Goal: Information Seeking & Learning: Understand process/instructions

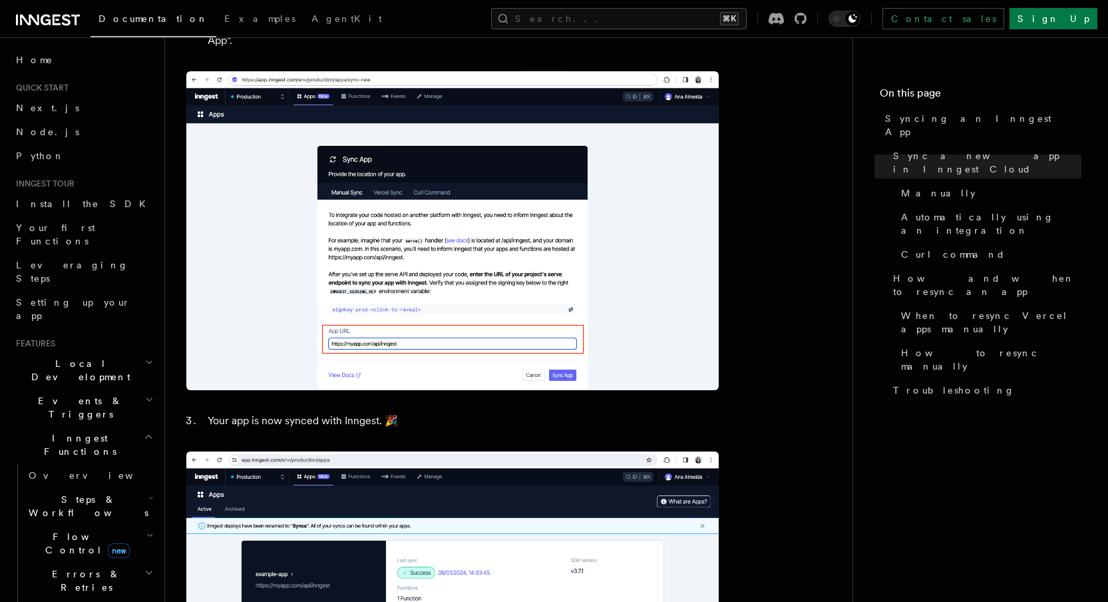
scroll to position [1265, 0]
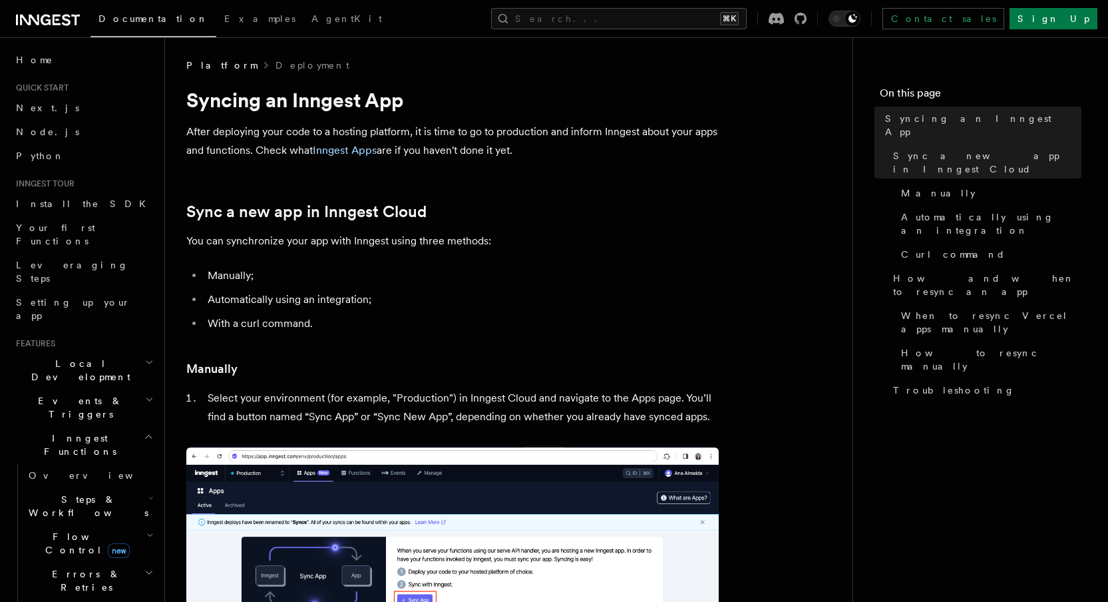
drag, startPoint x: 329, startPoint y: 97, endPoint x: 333, endPoint y: 53, distance: 44.1
click at [329, 97] on h1 "Syncing an Inngest App" at bounding box center [452, 100] width 532 height 24
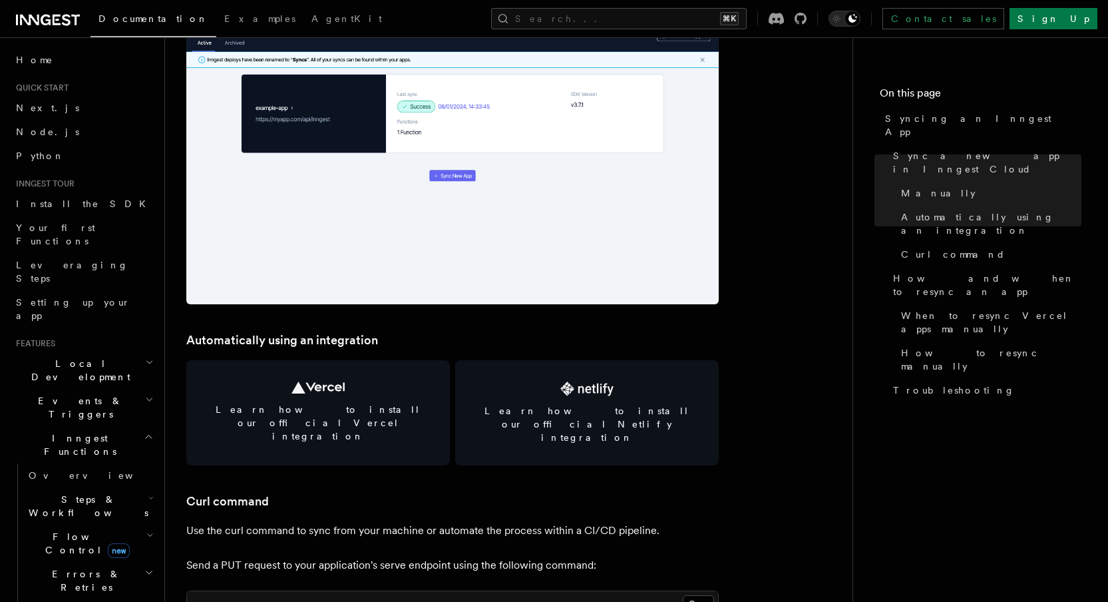
scroll to position [1650, 0]
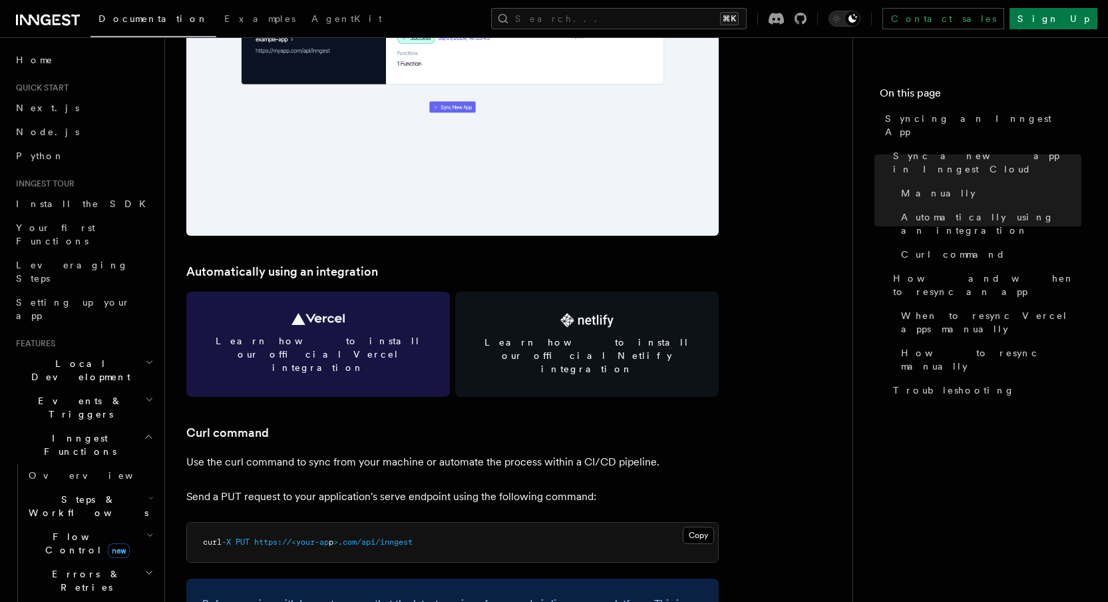
click at [295, 331] on link "Learn how to install our official Vercel integration" at bounding box center [318, 344] width 264 height 105
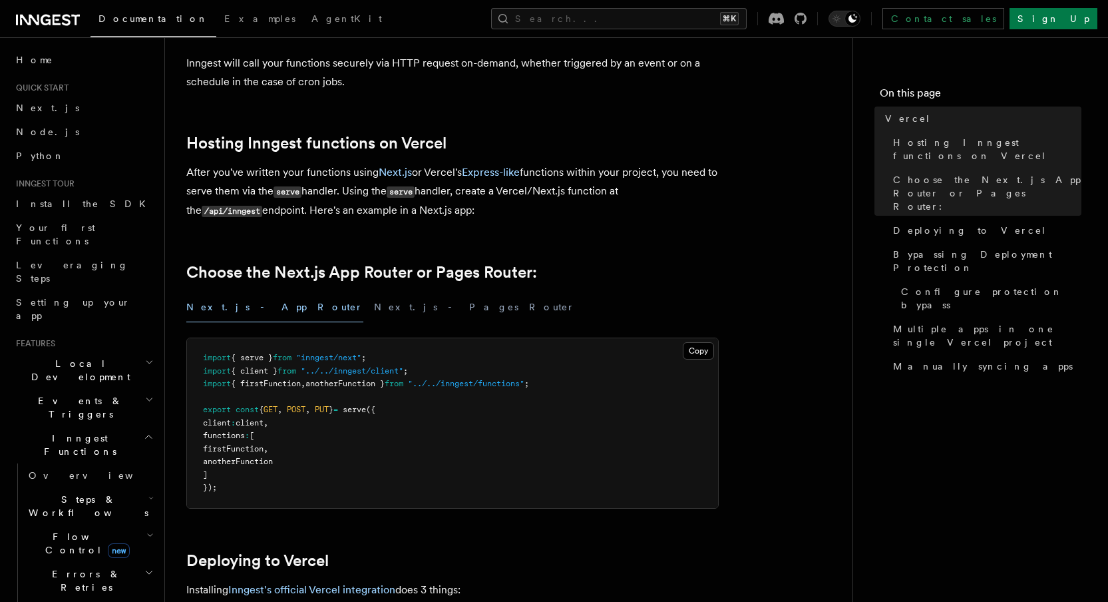
scroll to position [67, 0]
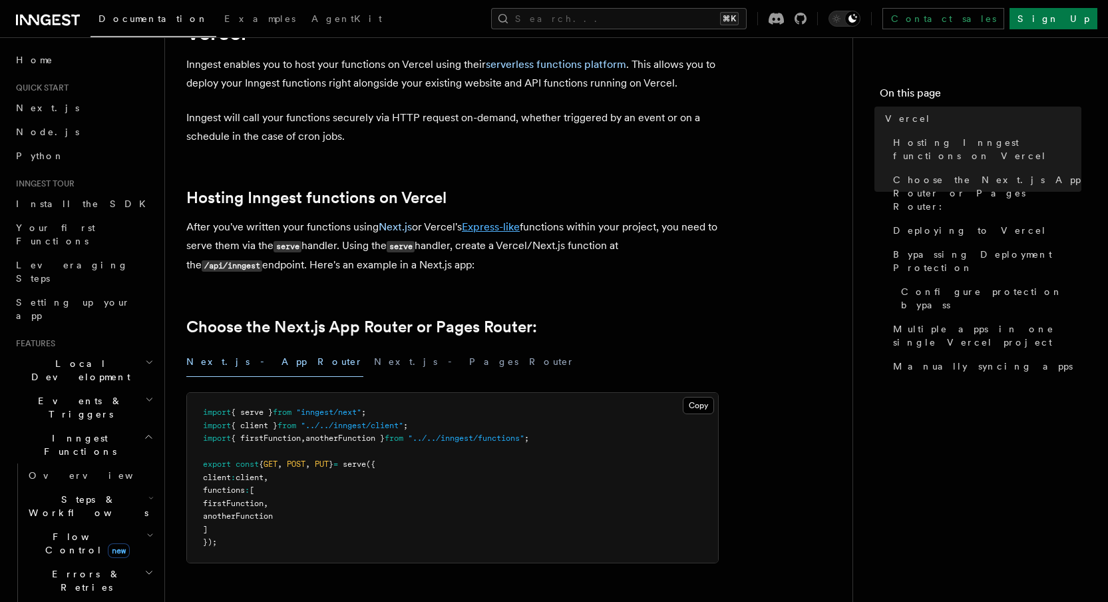
click at [501, 226] on link "Express-like" at bounding box center [491, 226] width 58 height 13
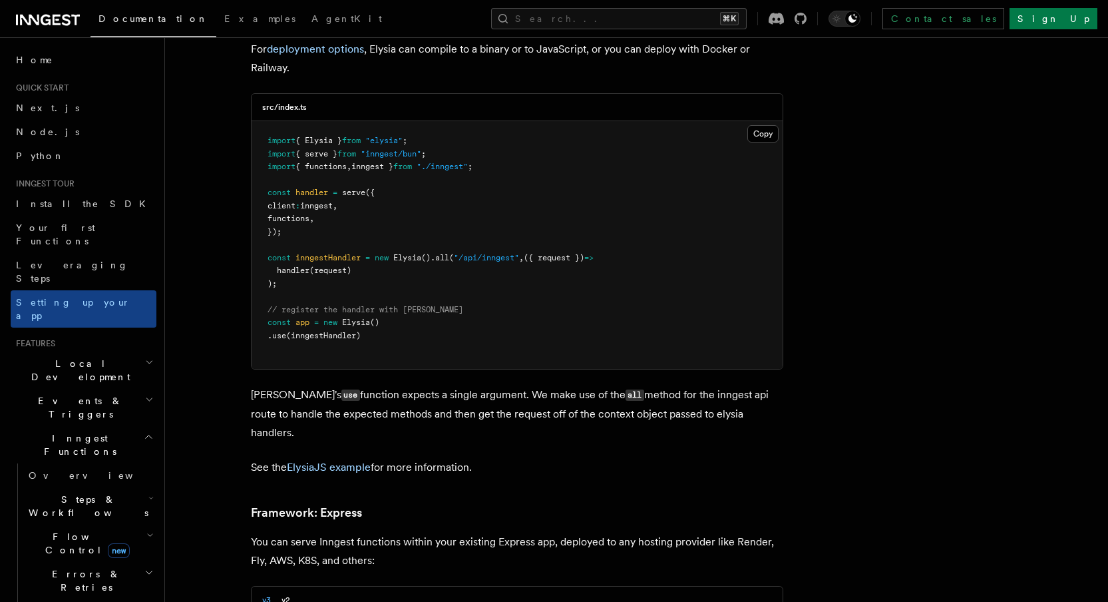
scroll to position [3911, 0]
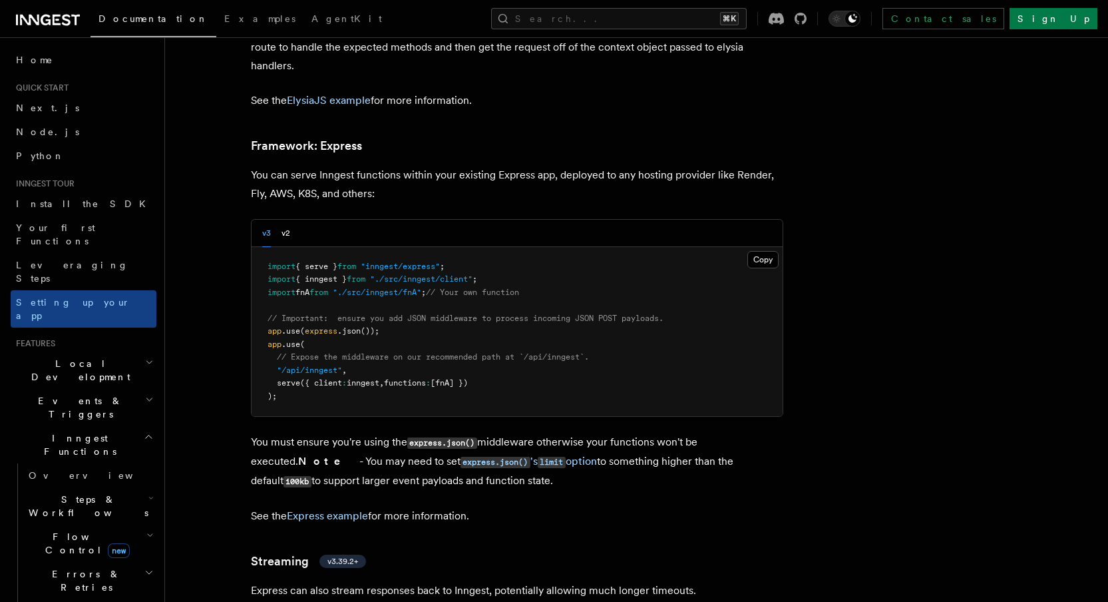
click at [576, 166] on p "You can serve Inngest functions within your existing Express app, deployed to a…" at bounding box center [517, 184] width 532 height 37
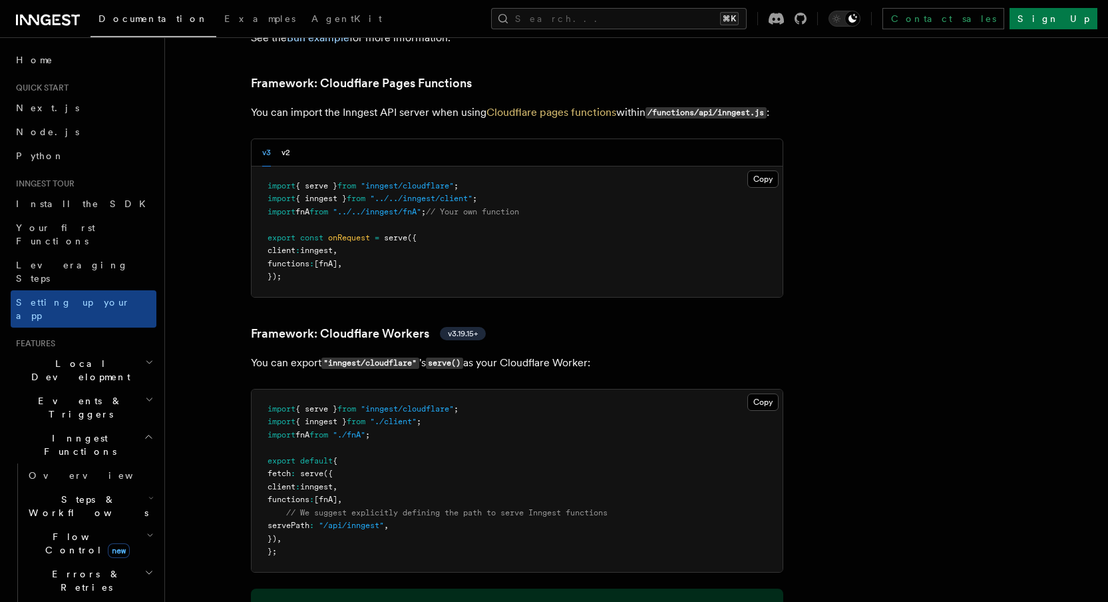
scroll to position [1776, 0]
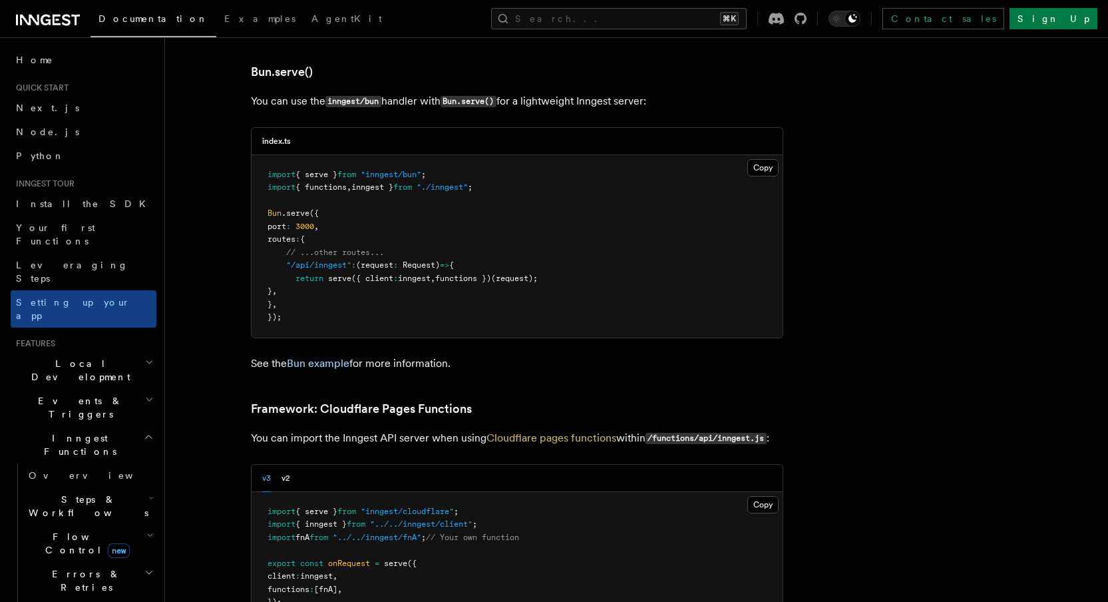
drag, startPoint x: 1011, startPoint y: 405, endPoint x: 1056, endPoint y: 426, distance: 49.7
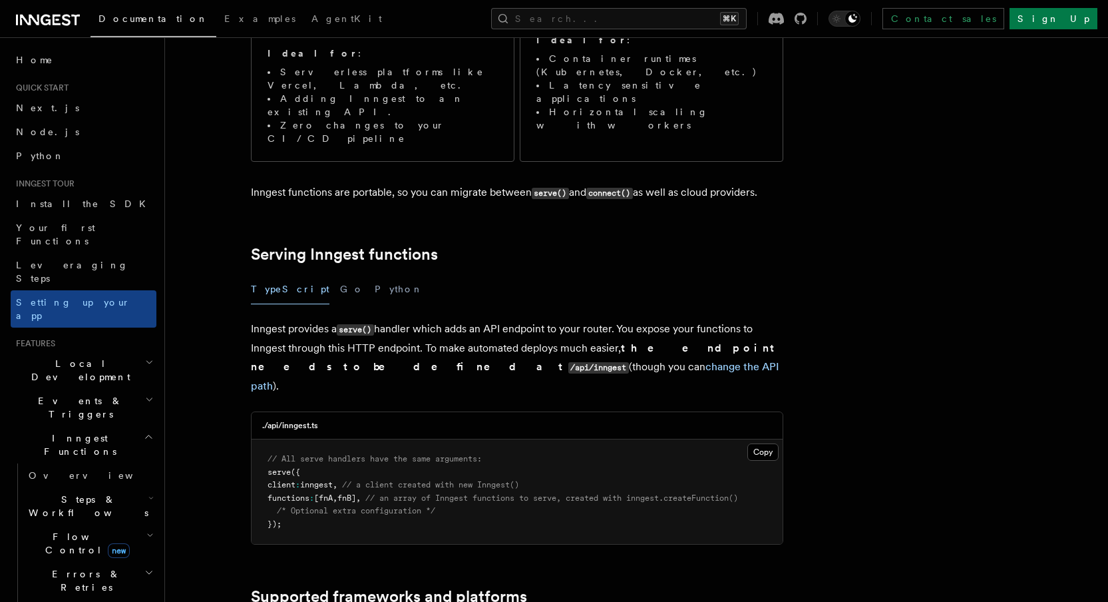
scroll to position [0, 0]
